Goal: Information Seeking & Learning: Learn about a topic

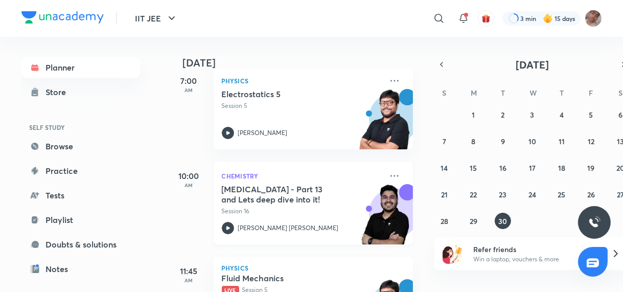
scroll to position [211, 0]
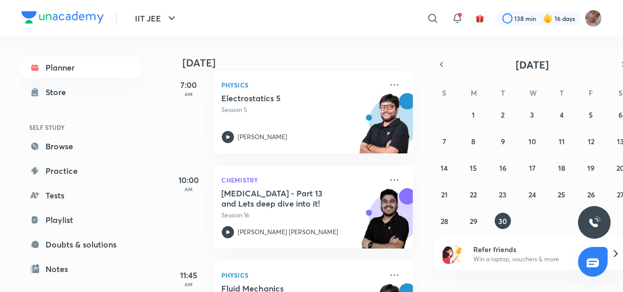
scroll to position [211, 0]
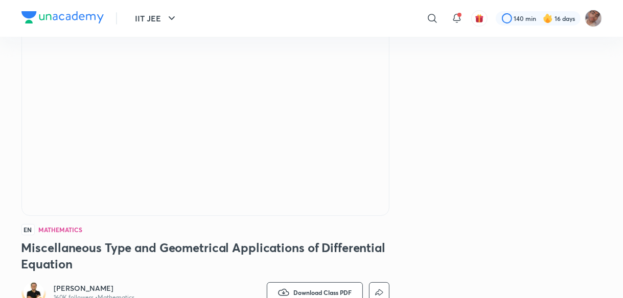
scroll to position [98, 0]
